Goal: Find specific page/section

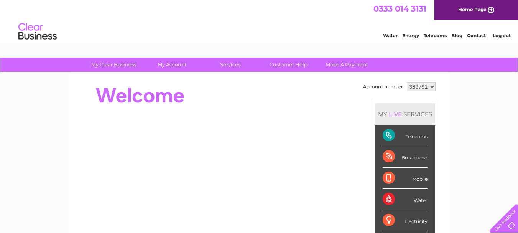
click at [383, 134] on div "Telecoms" at bounding box center [404, 135] width 45 height 21
click at [295, 64] on link "Customer Help" at bounding box center [288, 64] width 63 height 14
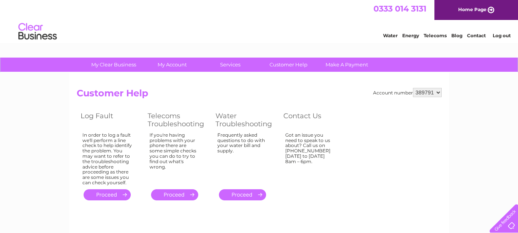
click at [183, 194] on link "." at bounding box center [174, 194] width 47 height 11
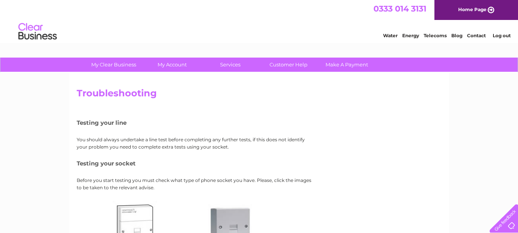
click at [480, 34] on link "Contact" at bounding box center [476, 36] width 19 height 6
